Goal: Information Seeking & Learning: Learn about a topic

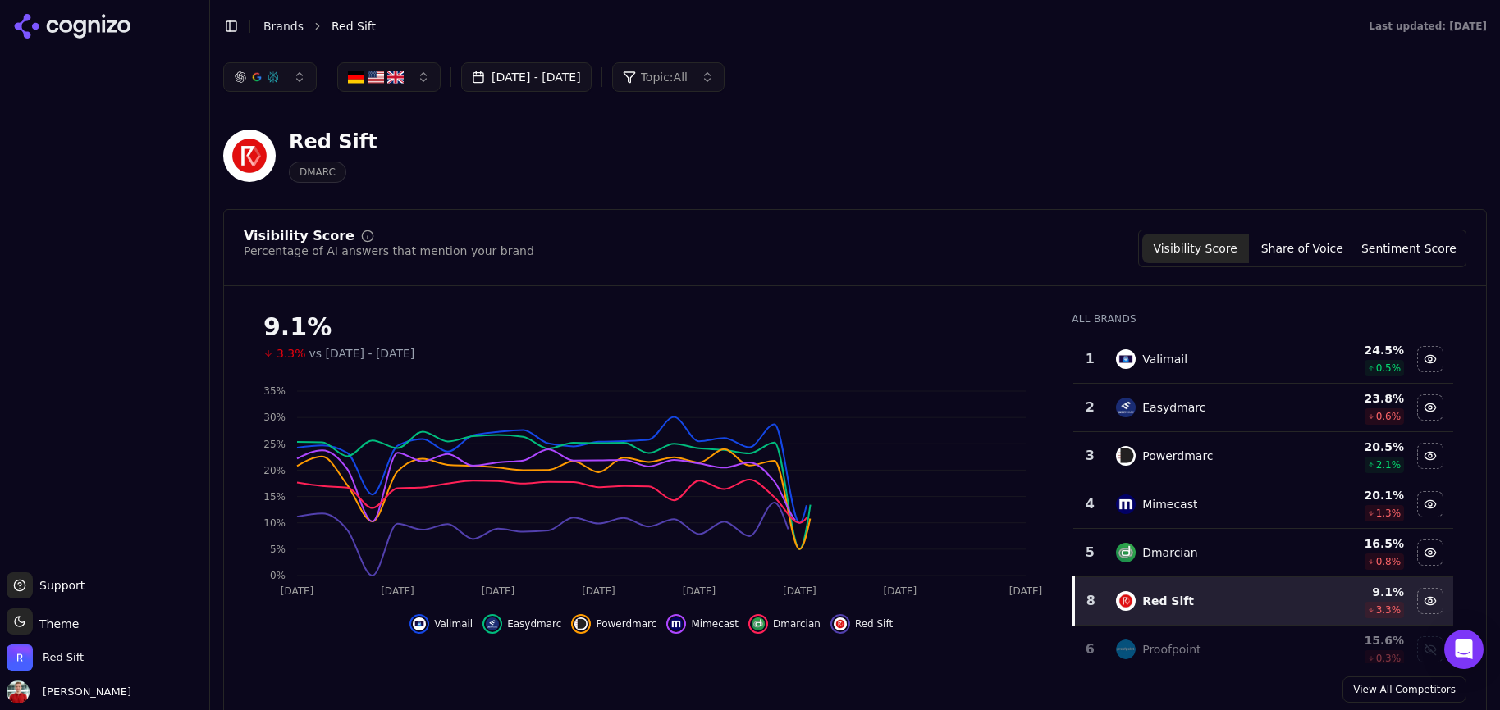
click at [591, 73] on button "[DATE] - [DATE]" at bounding box center [526, 77] width 130 height 30
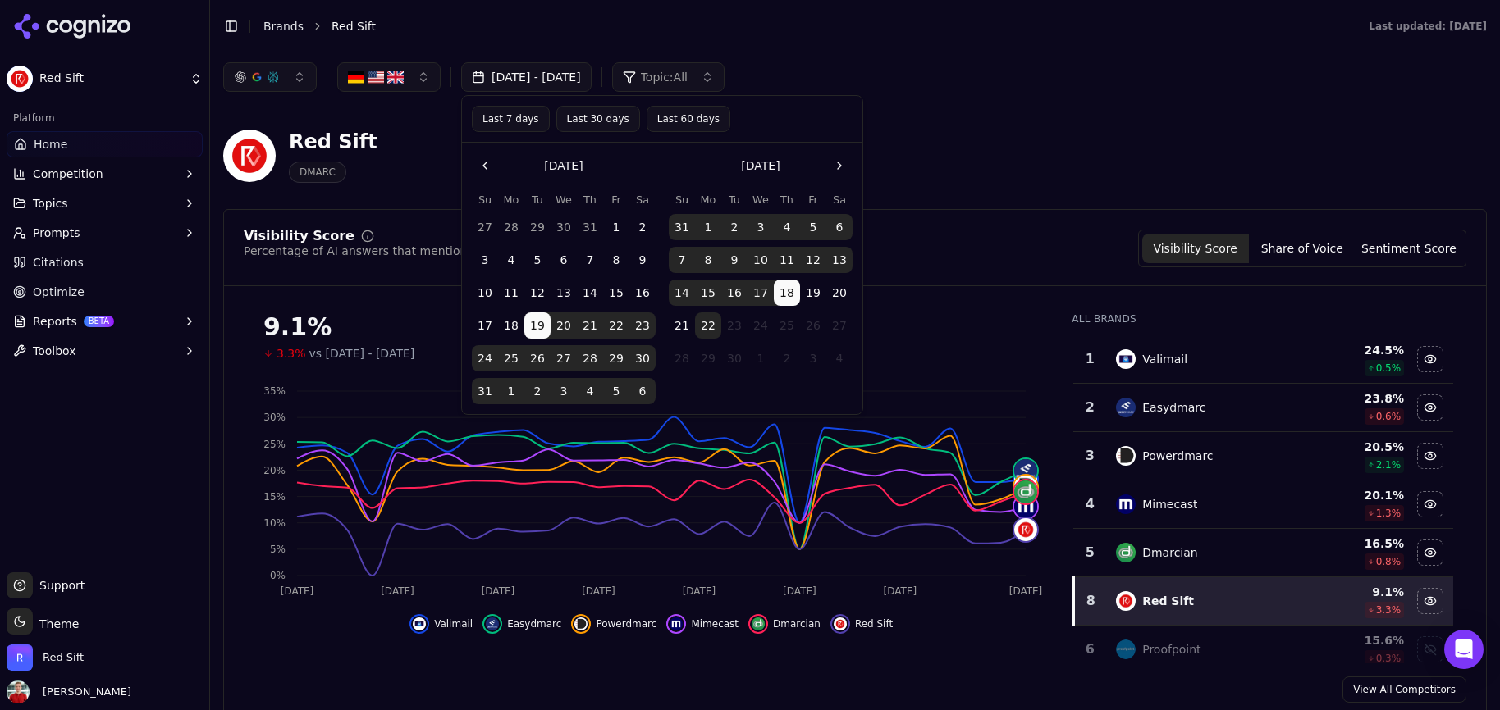
click at [598, 119] on button "Last 30 days" at bounding box center [598, 119] width 84 height 26
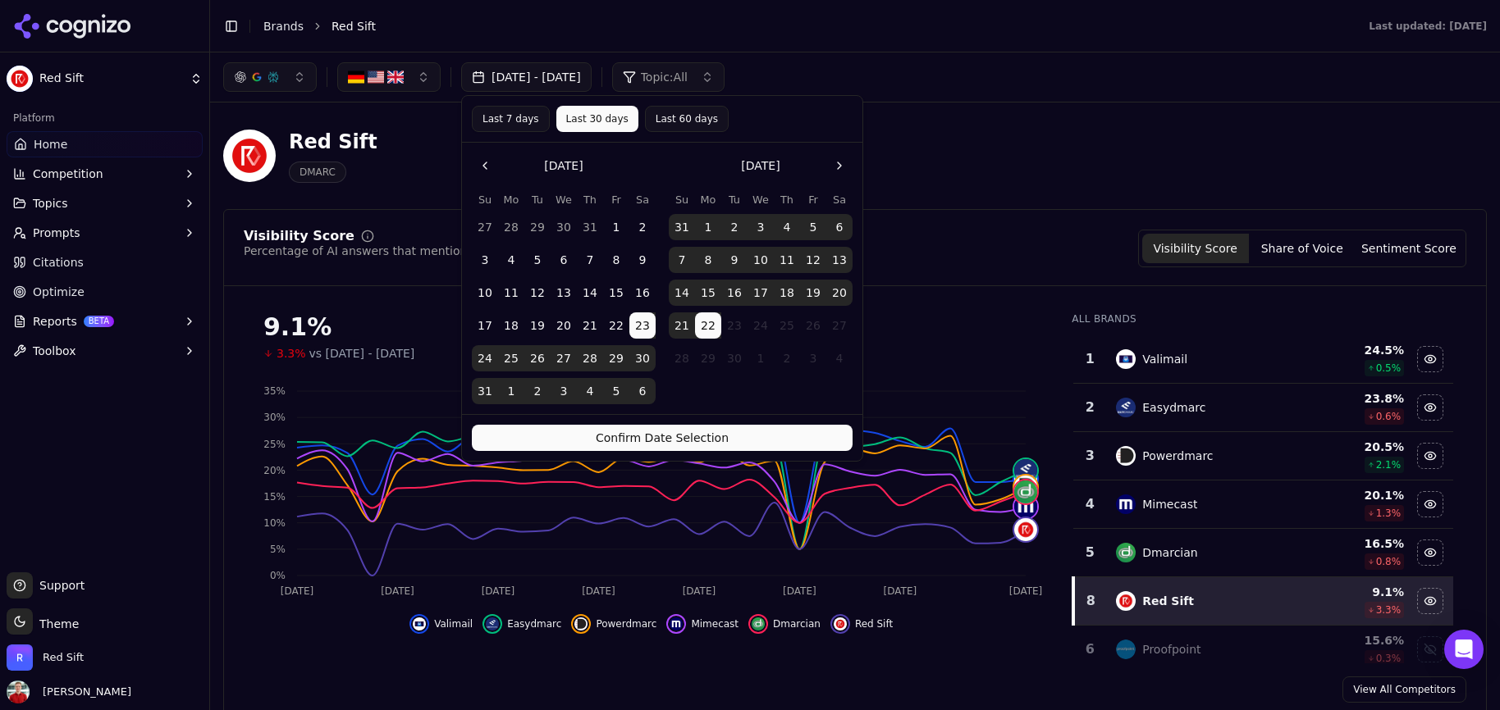
click at [645, 440] on button "Confirm Date Selection" at bounding box center [662, 438] width 381 height 26
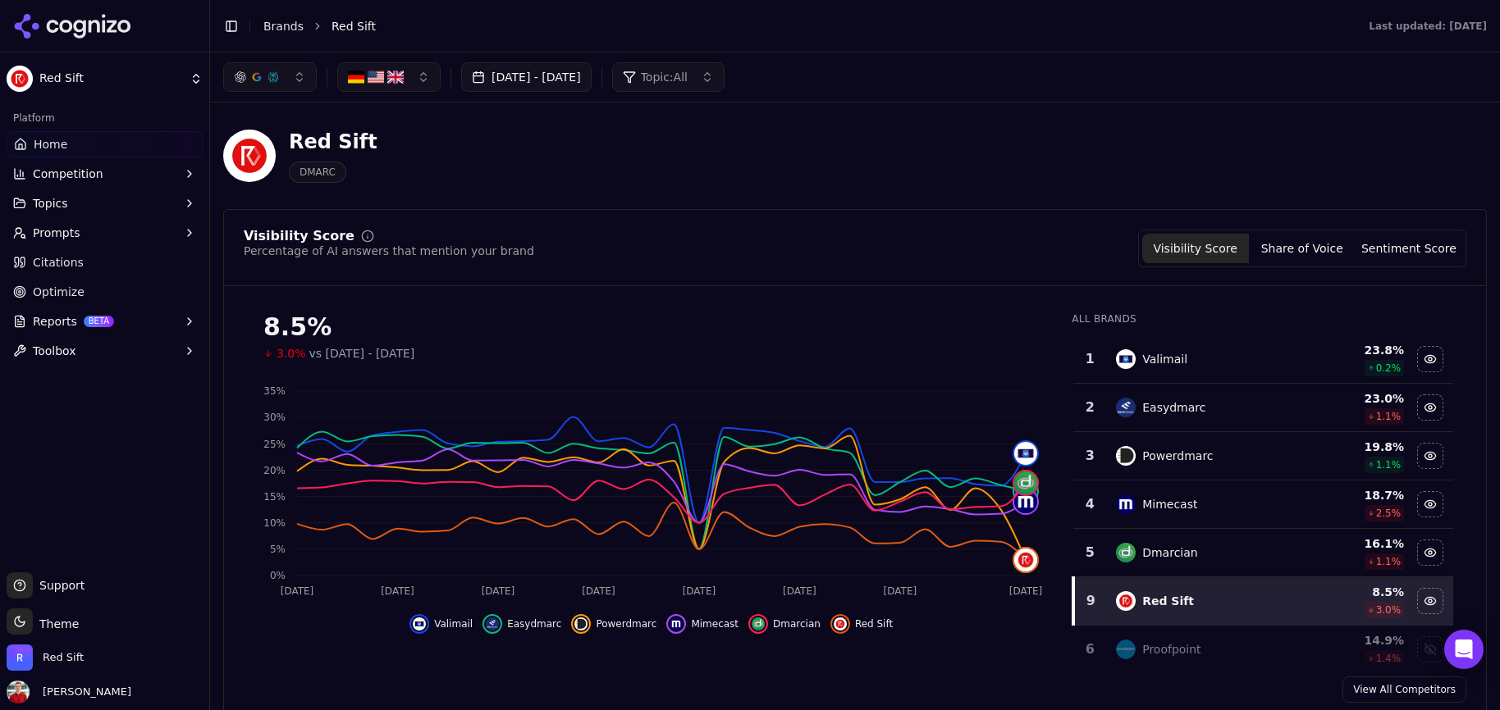
click at [84, 208] on button "Topics" at bounding box center [105, 203] width 196 height 26
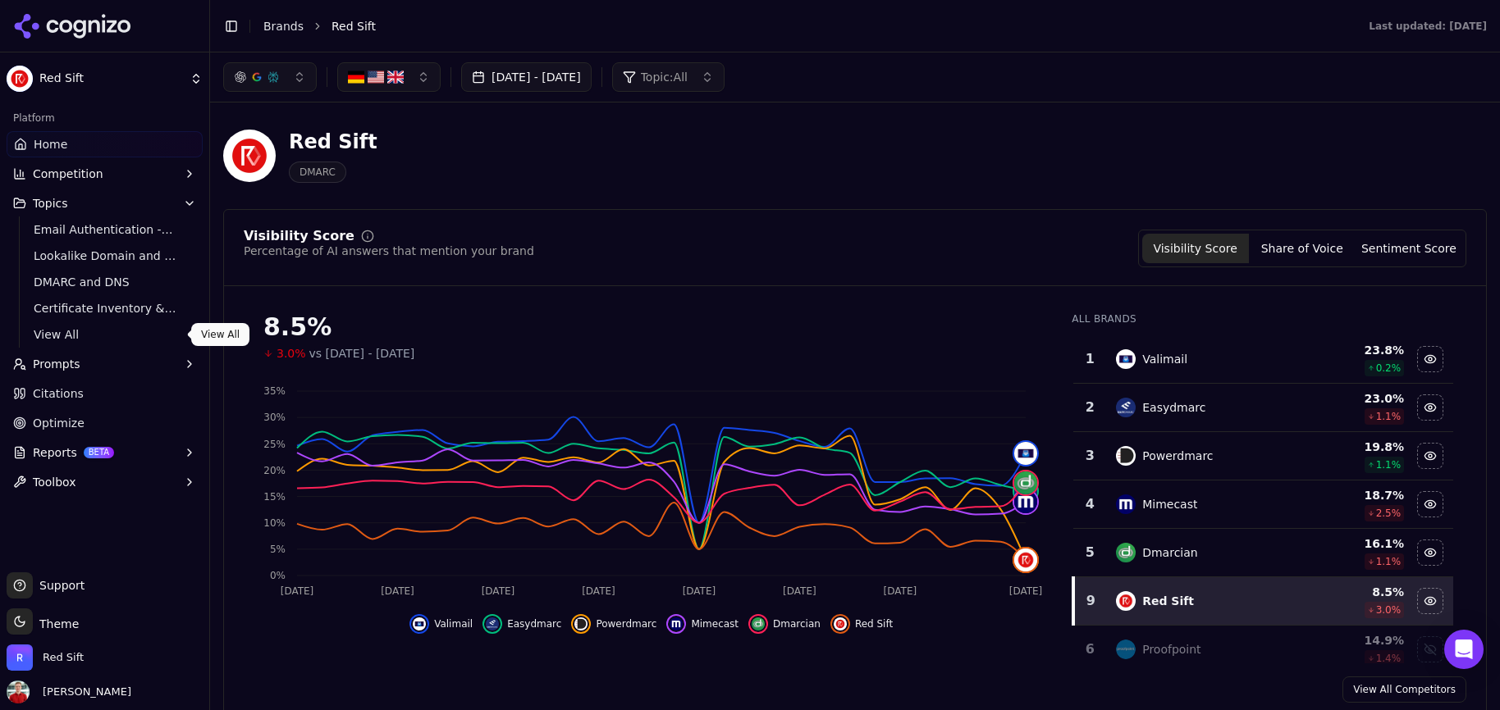
click at [66, 328] on span "View All" at bounding box center [105, 334] width 143 height 16
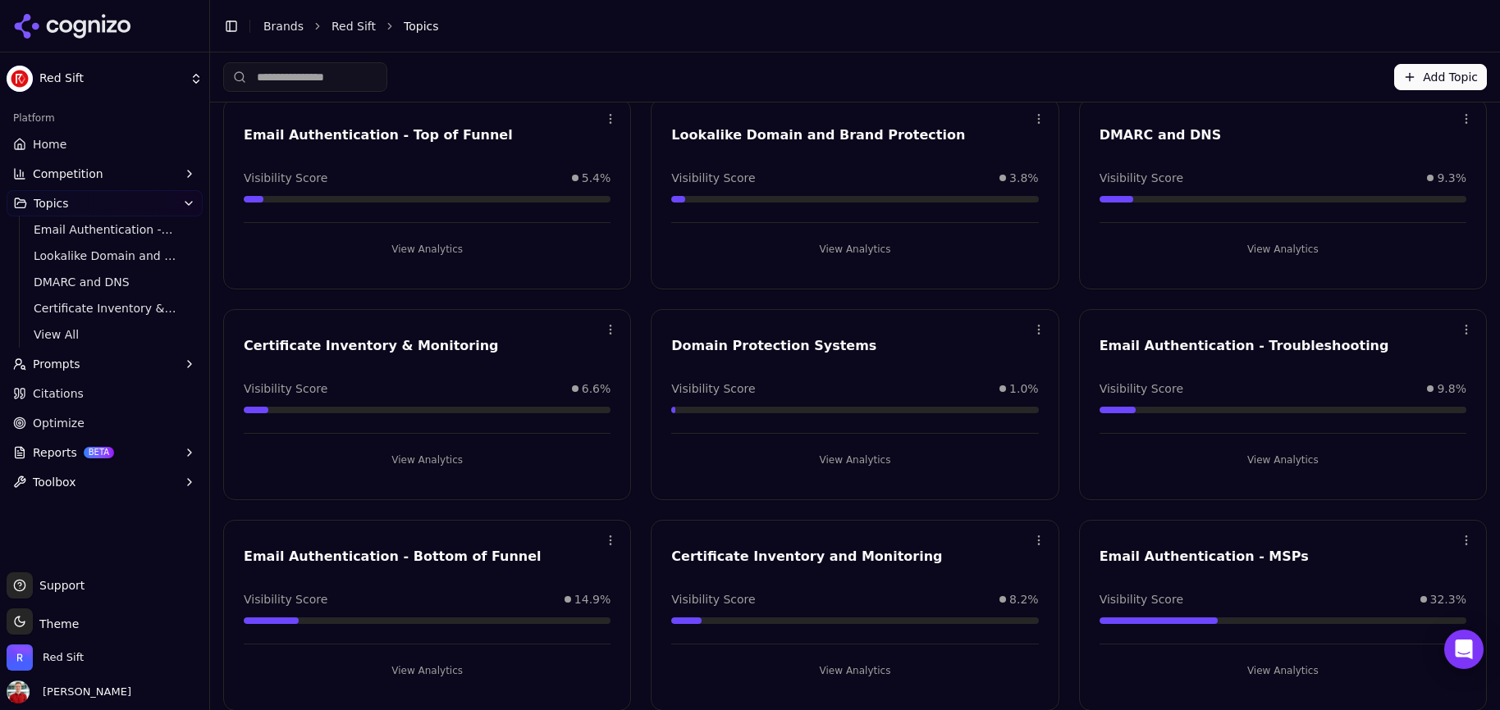
scroll to position [74, 0]
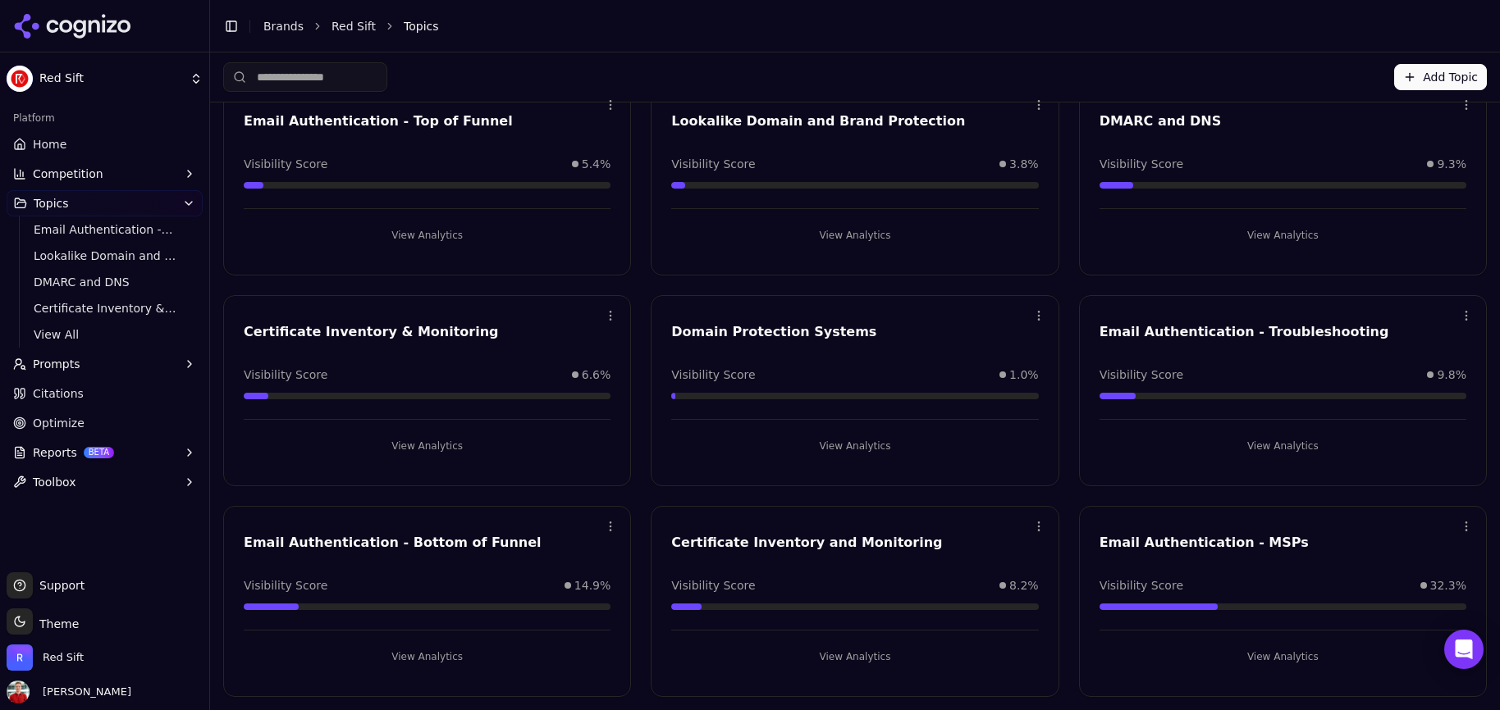
click at [448, 656] on button "View Analytics" at bounding box center [427, 657] width 367 height 26
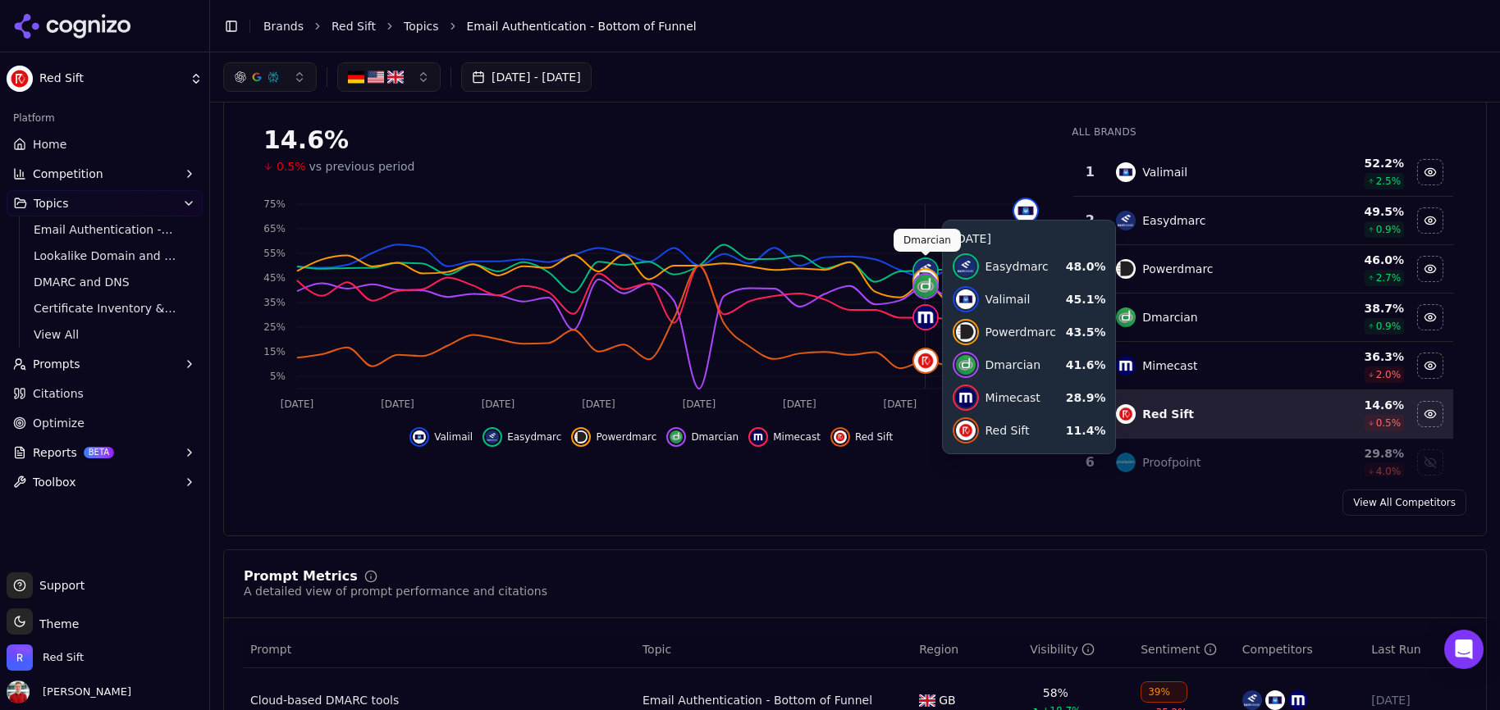
scroll to position [130, 0]
